Goal: Task Accomplishment & Management: Manage account settings

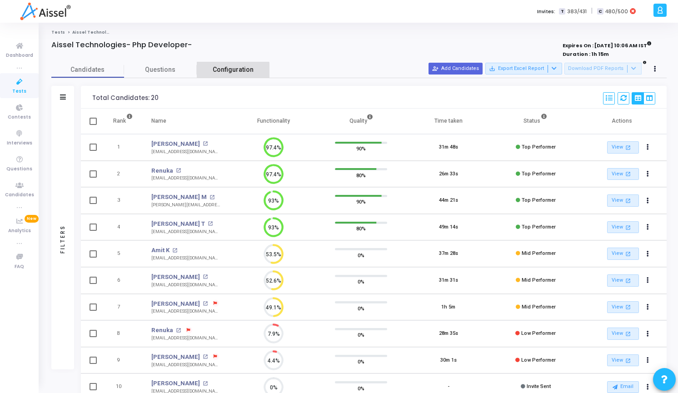
click at [229, 76] on link "Configuration" at bounding box center [233, 70] width 73 height 16
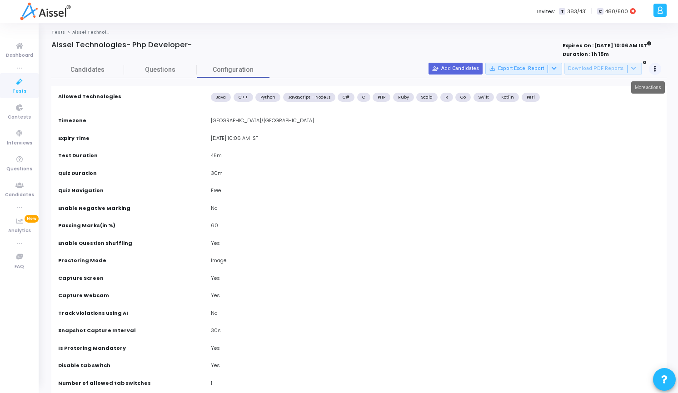
click at [657, 69] on button at bounding box center [655, 69] width 13 height 13
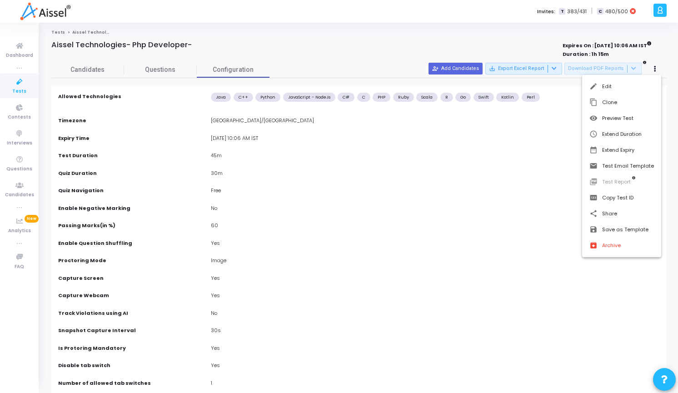
click at [22, 86] on div at bounding box center [339, 196] width 678 height 393
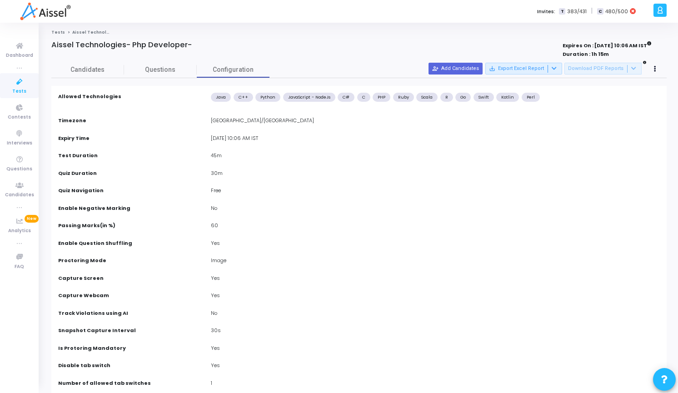
click at [9, 86] on link "Tests" at bounding box center [19, 85] width 39 height 25
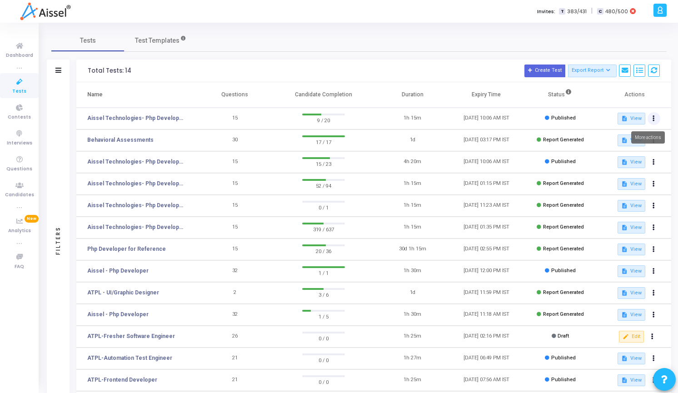
click at [657, 121] on button at bounding box center [653, 118] width 13 height 13
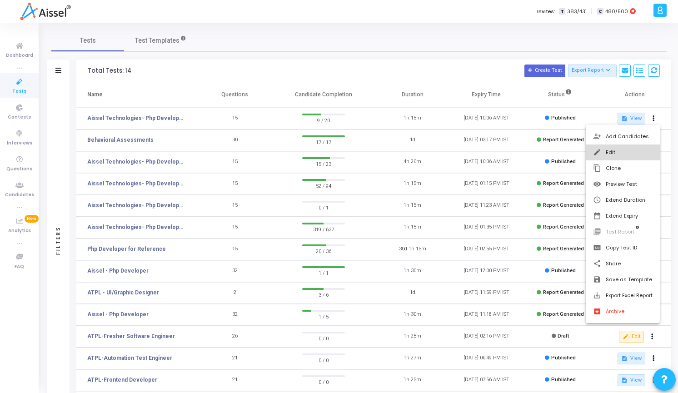
click at [621, 149] on button "edit Edit" at bounding box center [623, 152] width 74 height 16
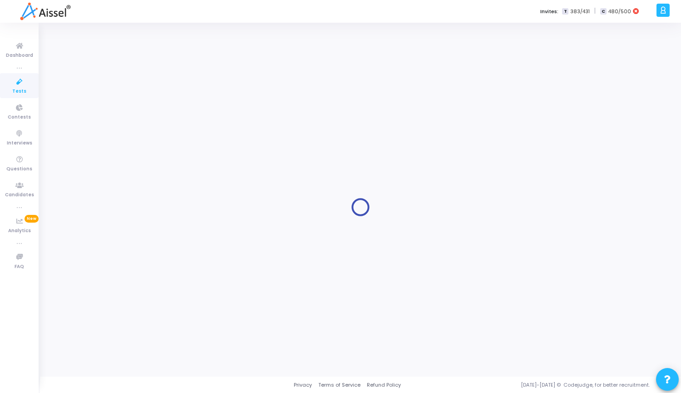
type input "Aissel Technologies- Php Developer-"
type input "[DATE] 10:06 AM"
type input "45"
type input "60"
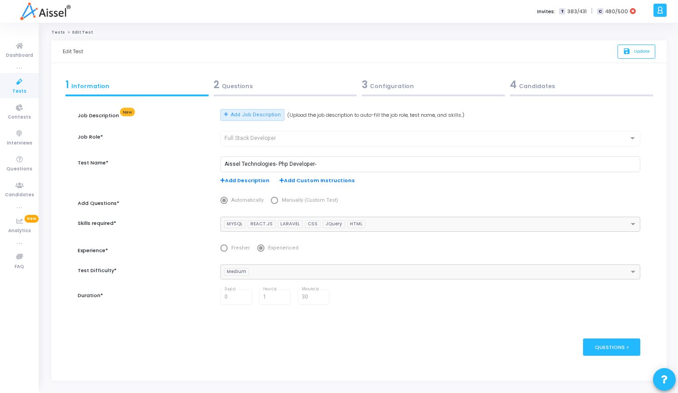
click at [378, 89] on div "3 Configuration" at bounding box center [433, 84] width 143 height 15
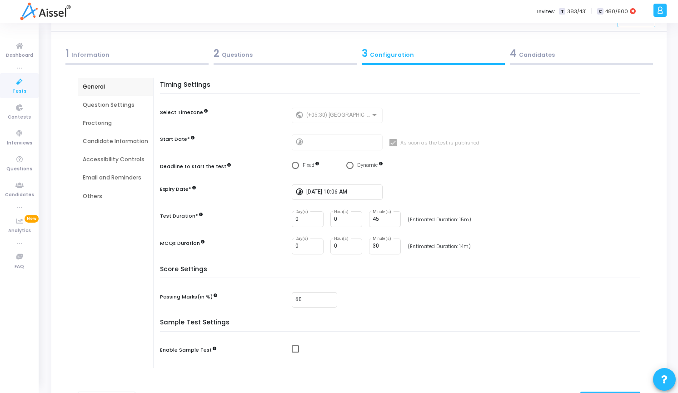
click at [232, 50] on div "2 Questions" at bounding box center [285, 53] width 143 height 15
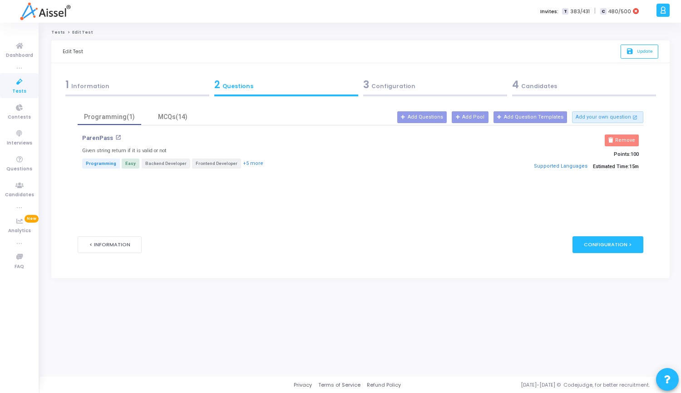
click at [387, 80] on div "3 Configuration" at bounding box center [435, 84] width 144 height 15
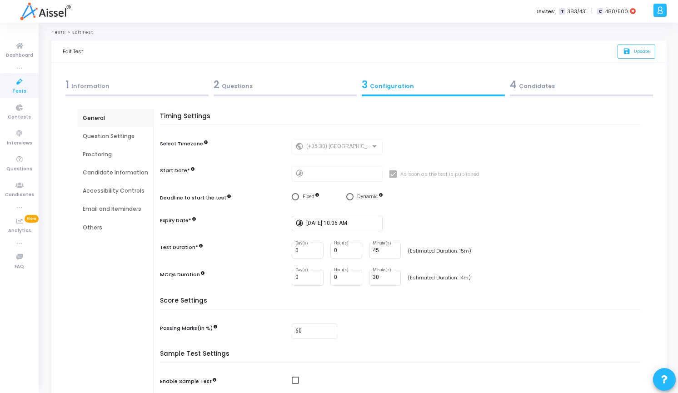
click at [94, 136] on div "Question Settings" at bounding box center [115, 136] width 65 height 8
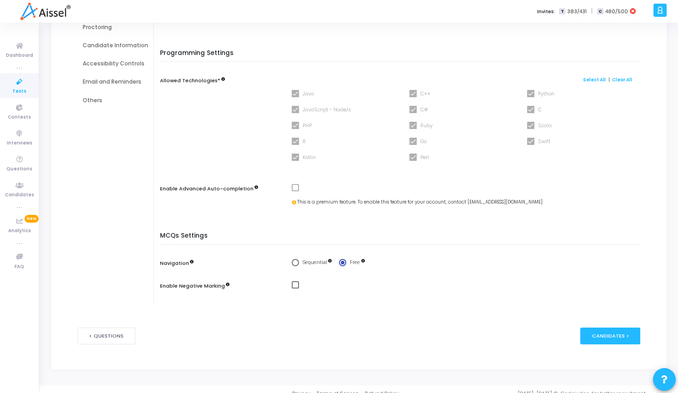
scroll to position [128, 0]
click at [105, 30] on div "Proctoring" at bounding box center [115, 27] width 65 height 8
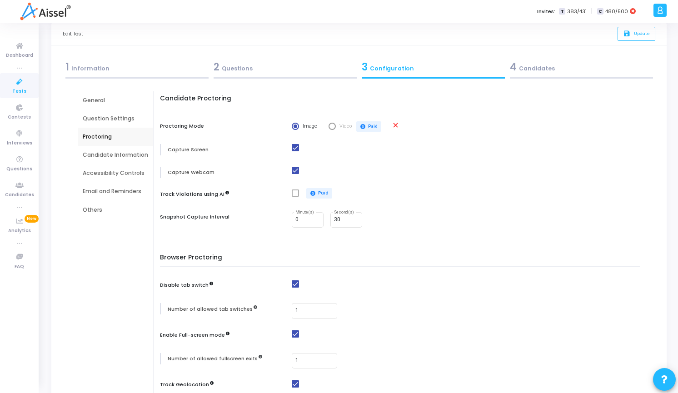
scroll to position [17, 0]
click at [101, 159] on div "Candidate Information" at bounding box center [115, 156] width 65 height 8
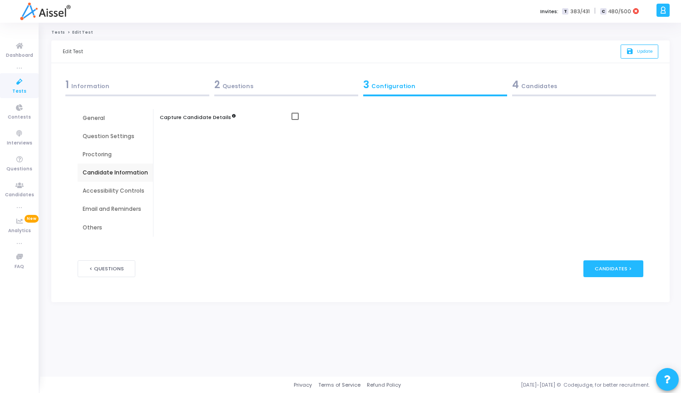
click at [104, 194] on div "Accessibility Controls" at bounding box center [115, 191] width 65 height 8
click at [100, 207] on div "Email and Reminders" at bounding box center [115, 209] width 65 height 8
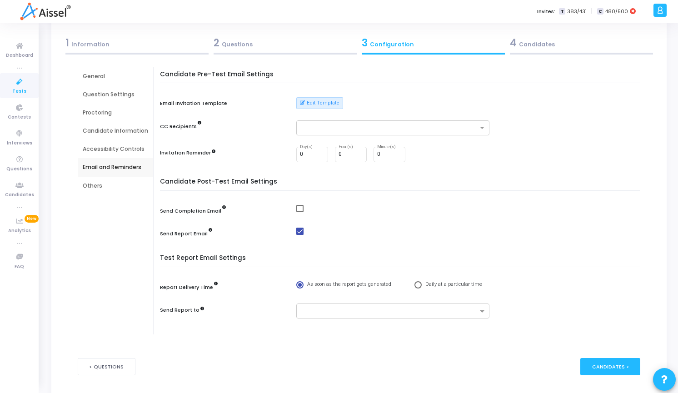
scroll to position [81, 0]
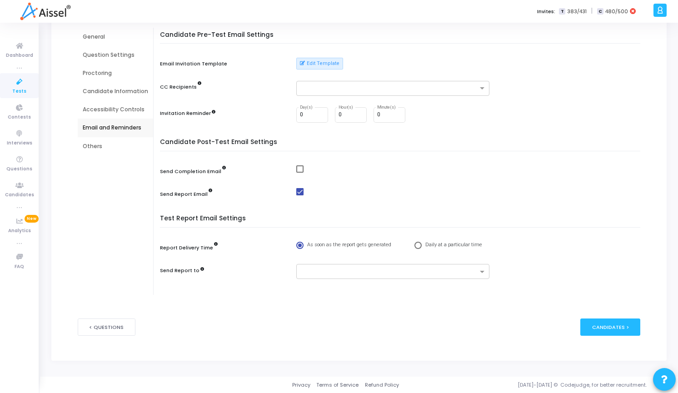
click at [94, 147] on div "Others" at bounding box center [115, 146] width 65 height 8
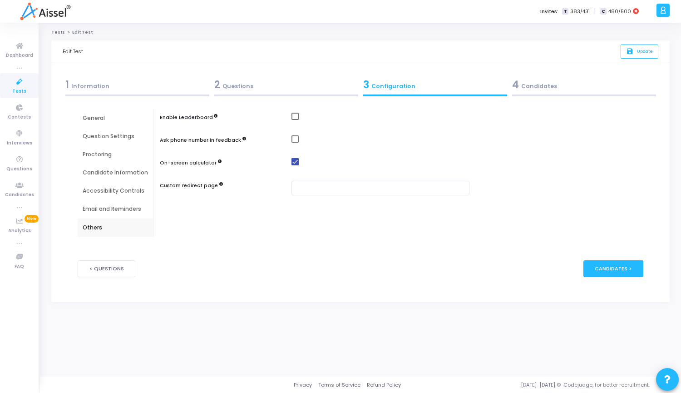
click at [548, 85] on div "4 Candidates" at bounding box center [584, 84] width 144 height 15
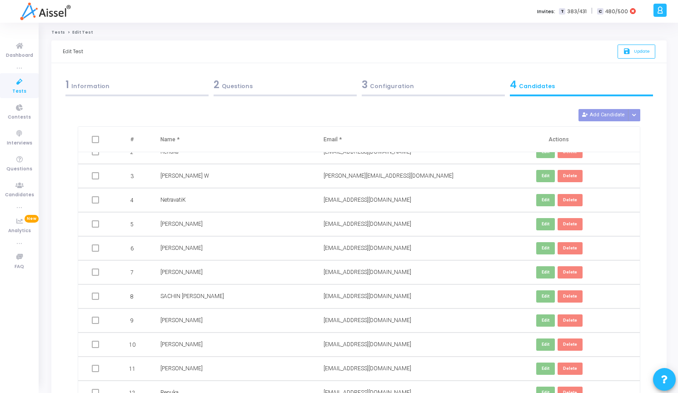
scroll to position [39, 0]
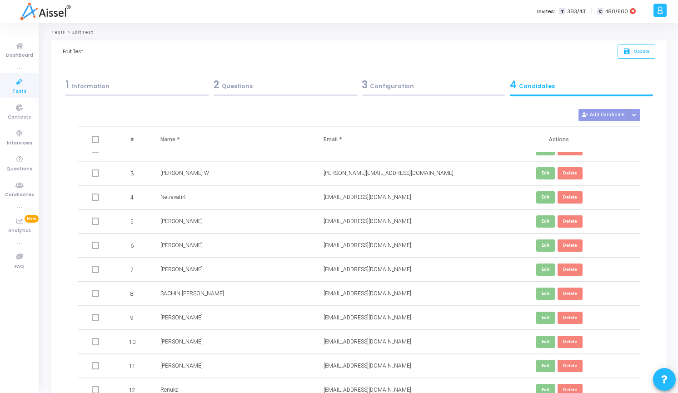
click at [15, 84] on icon at bounding box center [19, 81] width 19 height 11
